Goal: Task Accomplishment & Management: Use online tool/utility

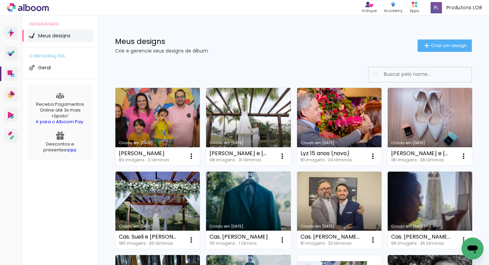
click at [170, 125] on link "Criado em [DATE]" at bounding box center [157, 127] width 84 height 78
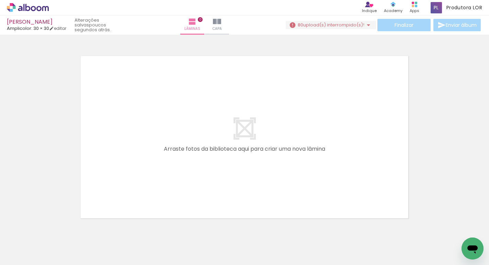
click at [162, 195] on quentale-layouter at bounding box center [244, 137] width 330 height 165
click at [26, 257] on span "Adicionar Fotos" at bounding box center [24, 256] width 21 height 8
click at [0, 0] on input "file" at bounding box center [0, 0] width 0 height 0
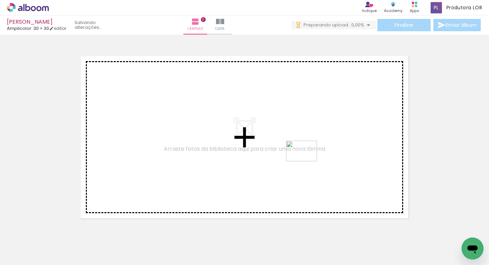
drag, startPoint x: 284, startPoint y: 243, endPoint x: 306, endPoint y: 161, distance: 85.0
click at [306, 161] on quentale-workspace at bounding box center [244, 132] width 489 height 265
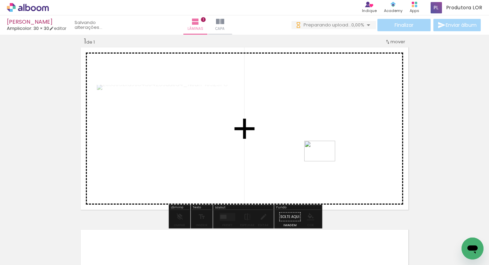
drag, startPoint x: 321, startPoint y: 243, endPoint x: 325, endPoint y: 162, distance: 81.5
click at [325, 162] on quentale-workspace at bounding box center [244, 132] width 489 height 265
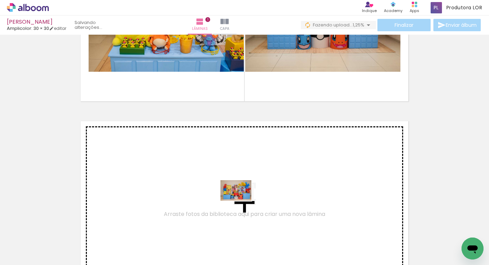
drag, startPoint x: 243, startPoint y: 251, endPoint x: 239, endPoint y: 199, distance: 51.7
click at [239, 199] on quentale-workspace at bounding box center [244, 132] width 489 height 265
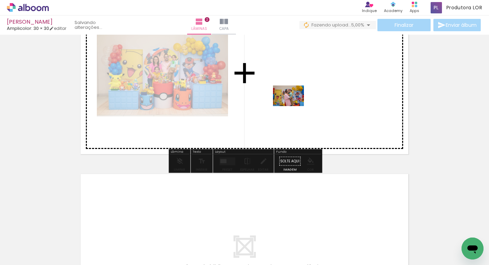
drag, startPoint x: 172, startPoint y: 241, endPoint x: 293, endPoint y: 106, distance: 181.2
click at [293, 106] on quentale-workspace at bounding box center [244, 132] width 489 height 265
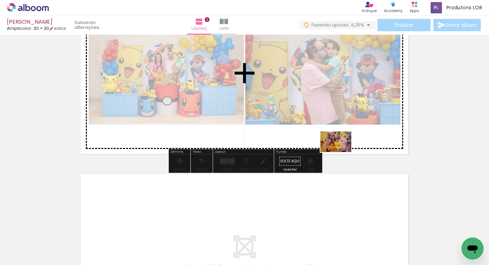
drag, startPoint x: 322, startPoint y: 247, endPoint x: 341, endPoint y: 152, distance: 96.5
click at [341, 152] on quentale-workspace at bounding box center [244, 132] width 489 height 265
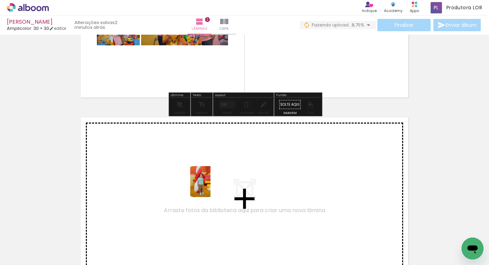
click at [211, 186] on quentale-workspace at bounding box center [244, 132] width 489 height 265
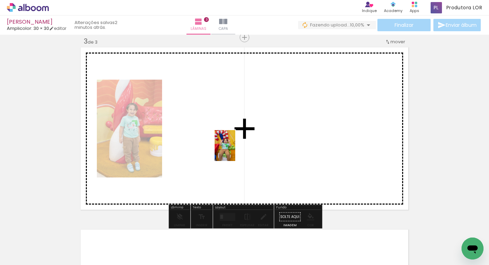
drag, startPoint x: 121, startPoint y: 244, endPoint x: 237, endPoint y: 150, distance: 149.2
click at [237, 150] on quentale-workspace at bounding box center [244, 132] width 489 height 265
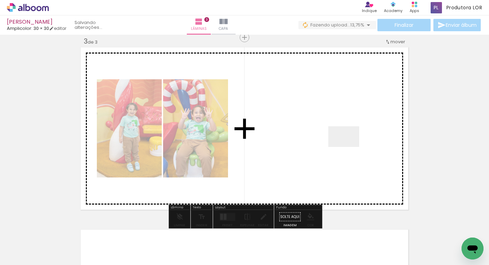
drag, startPoint x: 63, startPoint y: 239, endPoint x: 348, endPoint y: 148, distance: 299.2
click at [348, 148] on quentale-workspace at bounding box center [244, 132] width 489 height 265
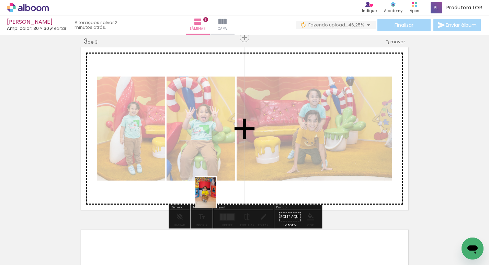
drag, startPoint x: 244, startPoint y: 241, endPoint x: 215, endPoint y: 197, distance: 53.2
click at [215, 197] on quentale-workspace at bounding box center [244, 132] width 489 height 265
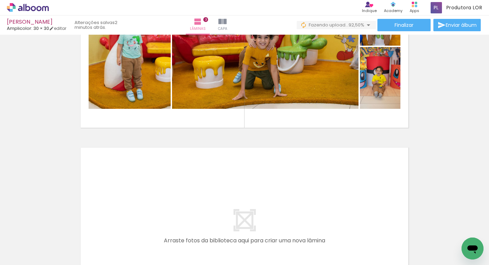
scroll to position [460, 0]
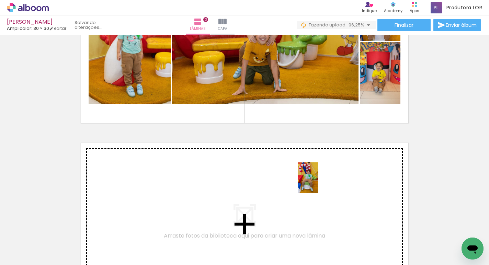
click at [317, 182] on quentale-workspace at bounding box center [244, 132] width 489 height 265
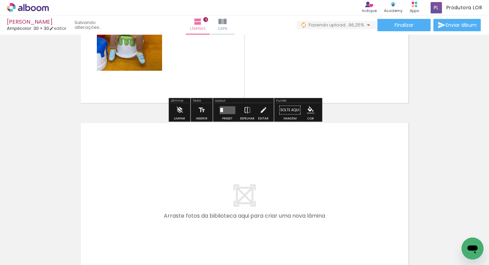
scroll to position [663, 0]
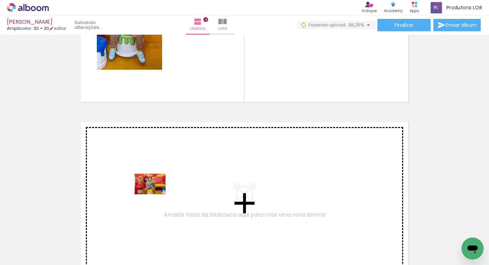
drag, startPoint x: 148, startPoint y: 242, endPoint x: 155, endPoint y: 194, distance: 48.7
click at [155, 194] on quentale-workspace at bounding box center [244, 132] width 489 height 265
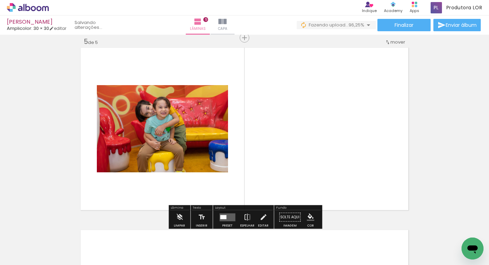
scroll to position [738, 0]
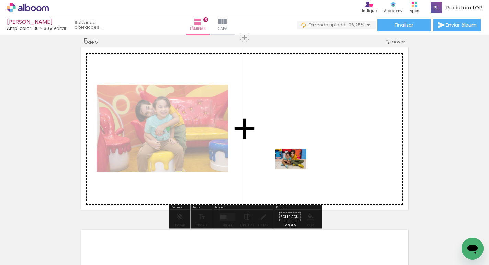
drag, startPoint x: 274, startPoint y: 243, endPoint x: 296, endPoint y: 169, distance: 77.4
click at [296, 169] on quentale-workspace at bounding box center [244, 132] width 489 height 265
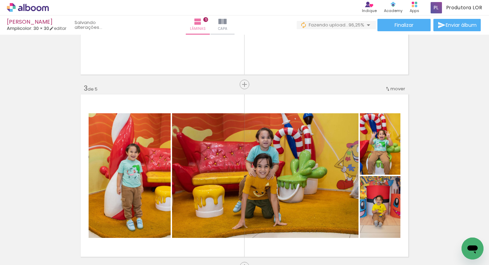
scroll to position [322, 0]
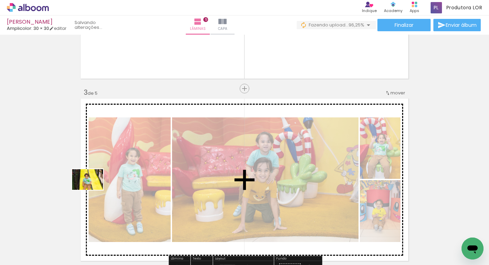
drag, startPoint x: 64, startPoint y: 242, endPoint x: 93, endPoint y: 190, distance: 59.6
click at [93, 190] on quentale-workspace at bounding box center [244, 132] width 489 height 265
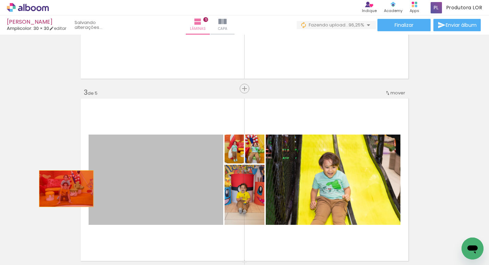
drag, startPoint x: 152, startPoint y: 182, endPoint x: 64, endPoint y: 189, distance: 88.8
click at [64, 189] on div "Inserir lâmina 1 de 5 Inserir lâmina 2 de 5 Inserir lâmina 3 de 5 Inserir lâmin…" at bounding box center [244, 262] width 489 height 1094
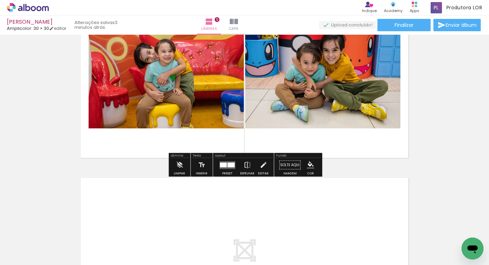
scroll to position [791, 0]
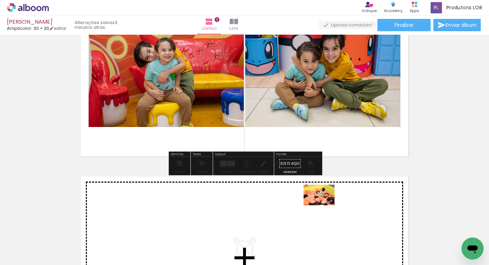
drag, startPoint x: 329, startPoint y: 246, endPoint x: 324, endPoint y: 205, distance: 41.2
click at [324, 205] on quentale-workspace at bounding box center [244, 132] width 489 height 265
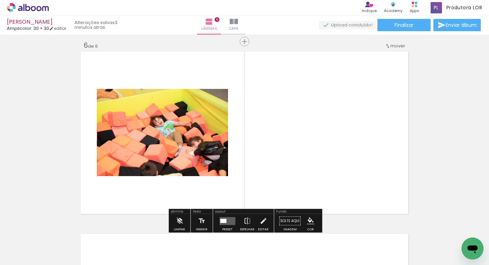
scroll to position [920, 0]
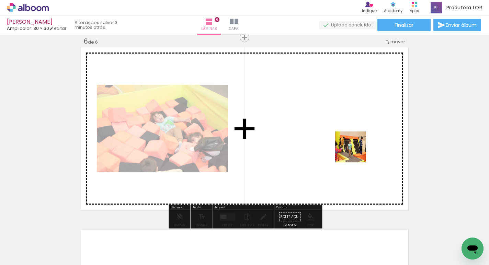
drag, startPoint x: 379, startPoint y: 241, endPoint x: 348, endPoint y: 139, distance: 107.1
click at [348, 139] on quentale-workspace at bounding box center [244, 132] width 489 height 265
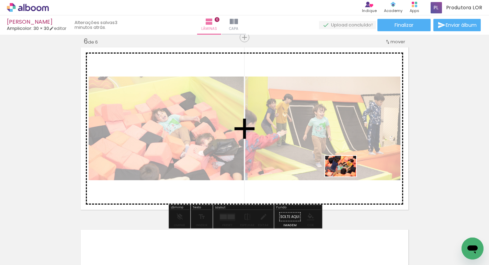
drag, startPoint x: 408, startPoint y: 236, endPoint x: 345, endPoint y: 176, distance: 86.5
click at [345, 176] on quentale-workspace at bounding box center [244, 132] width 489 height 265
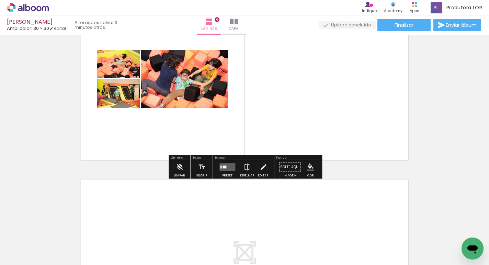
scroll to position [986, 0]
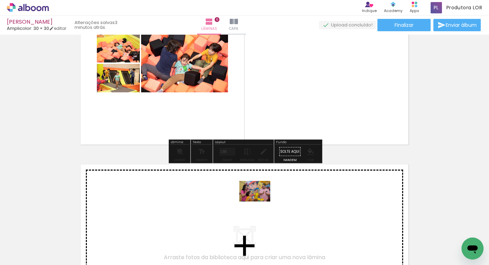
click at [260, 202] on quentale-workspace at bounding box center [244, 132] width 489 height 265
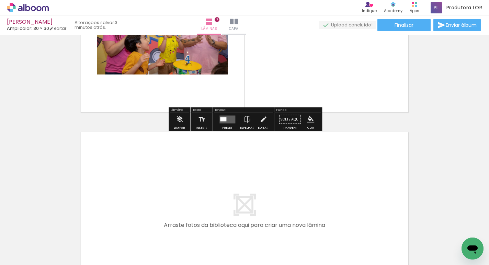
scroll to position [1211, 0]
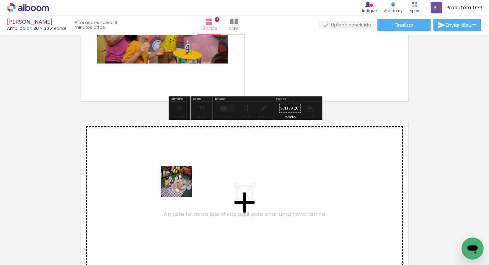
drag, startPoint x: 189, startPoint y: 243, endPoint x: 181, endPoint y: 185, distance: 58.5
click at [181, 185] on quentale-workspace at bounding box center [244, 132] width 489 height 265
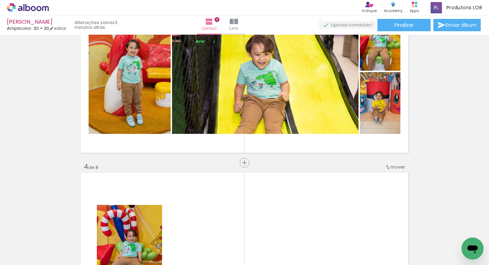
scroll to position [427, 0]
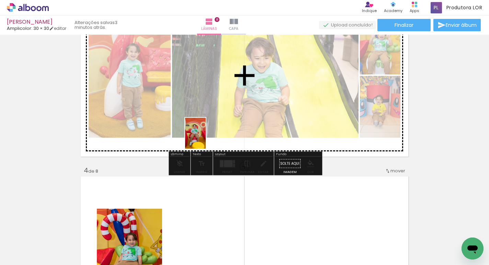
drag, startPoint x: 222, startPoint y: 237, endPoint x: 206, endPoint y: 139, distance: 98.9
click at [206, 139] on quentale-workspace at bounding box center [244, 132] width 489 height 265
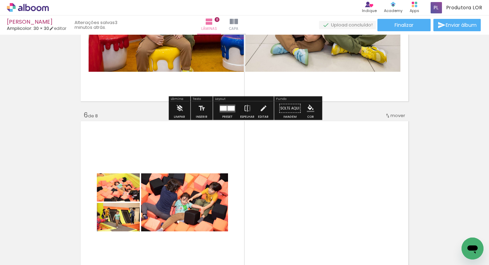
scroll to position [849, 0]
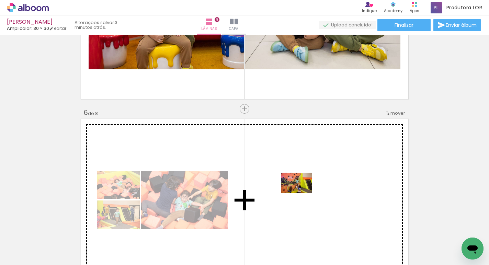
drag, startPoint x: 300, startPoint y: 249, endPoint x: 302, endPoint y: 193, distance: 55.3
click at [302, 193] on quentale-workspace at bounding box center [244, 132] width 489 height 265
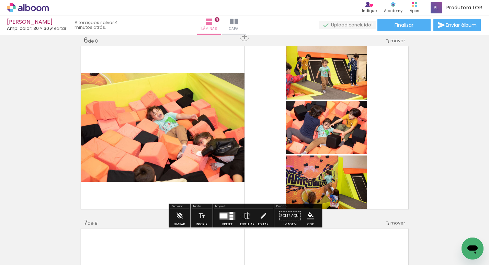
scroll to position [911, 0]
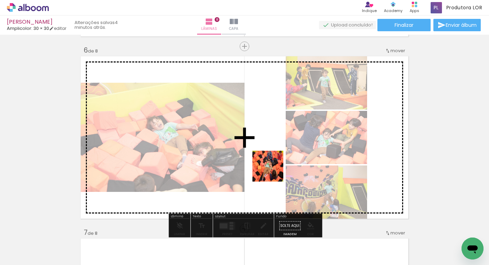
drag, startPoint x: 279, startPoint y: 247, endPoint x: 270, endPoint y: 159, distance: 88.4
click at [270, 159] on quentale-workspace at bounding box center [244, 132] width 489 height 265
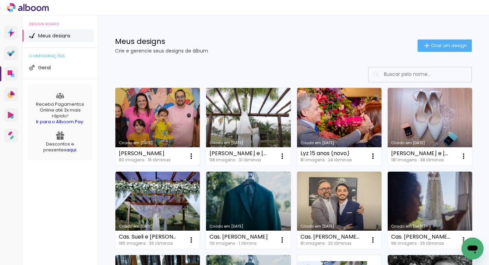
click at [186, 105] on link "Criado em [DATE]" at bounding box center [157, 127] width 84 height 78
click at [176, 123] on link "Criado em [DATE]" at bounding box center [157, 127] width 84 height 78
click at [186, 125] on link "Criado em [DATE]" at bounding box center [157, 127] width 84 height 78
click at [188, 114] on link "Criado em [DATE]" at bounding box center [157, 127] width 84 height 78
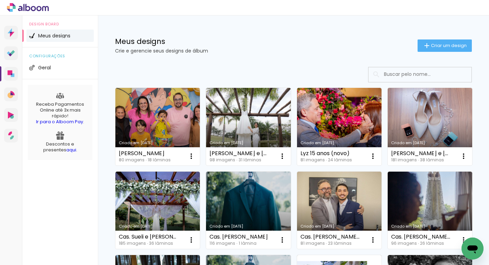
click at [178, 123] on link "Criado em [DATE]" at bounding box center [157, 127] width 84 height 78
